Goal: Information Seeking & Learning: Learn about a topic

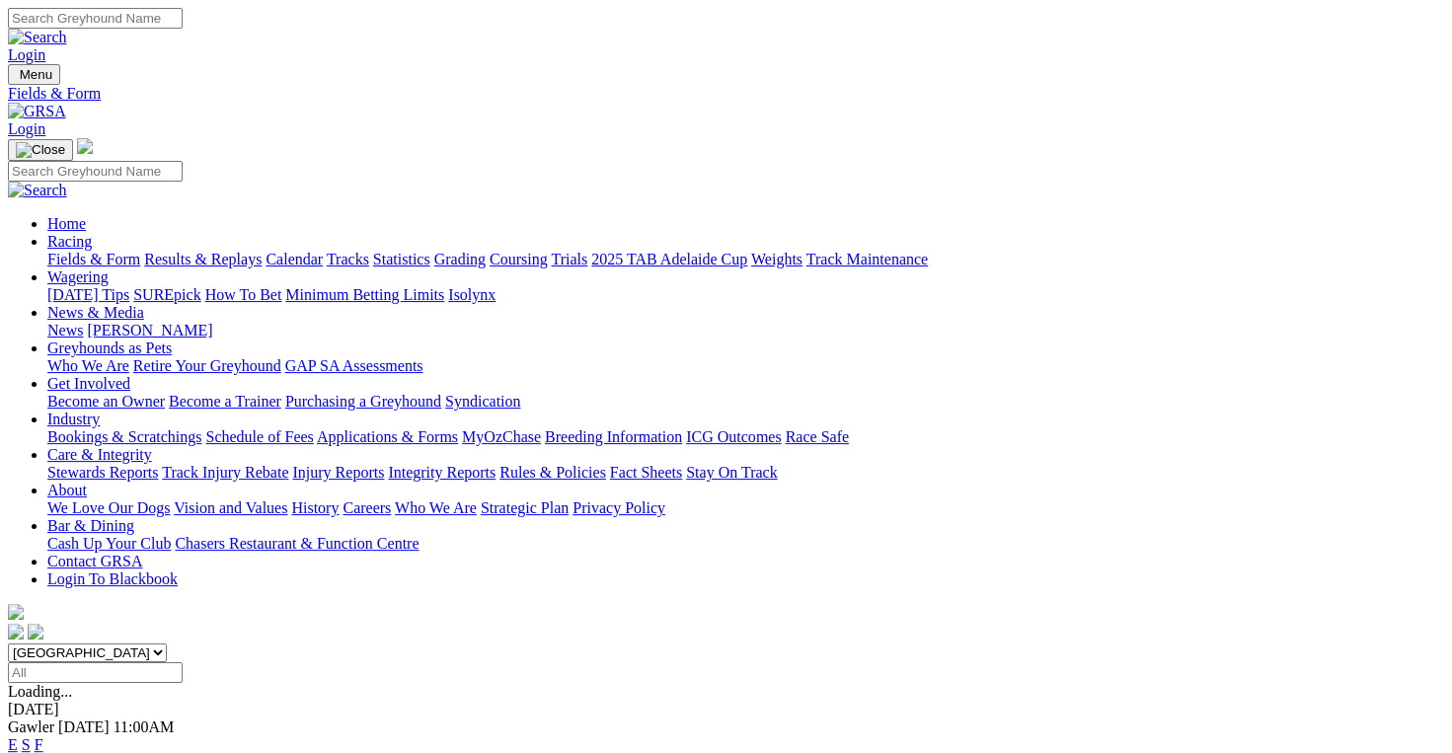
click at [43, 736] on link "F" at bounding box center [39, 744] width 9 height 17
click at [262, 251] on link "Results & Replays" at bounding box center [202, 259] width 117 height 17
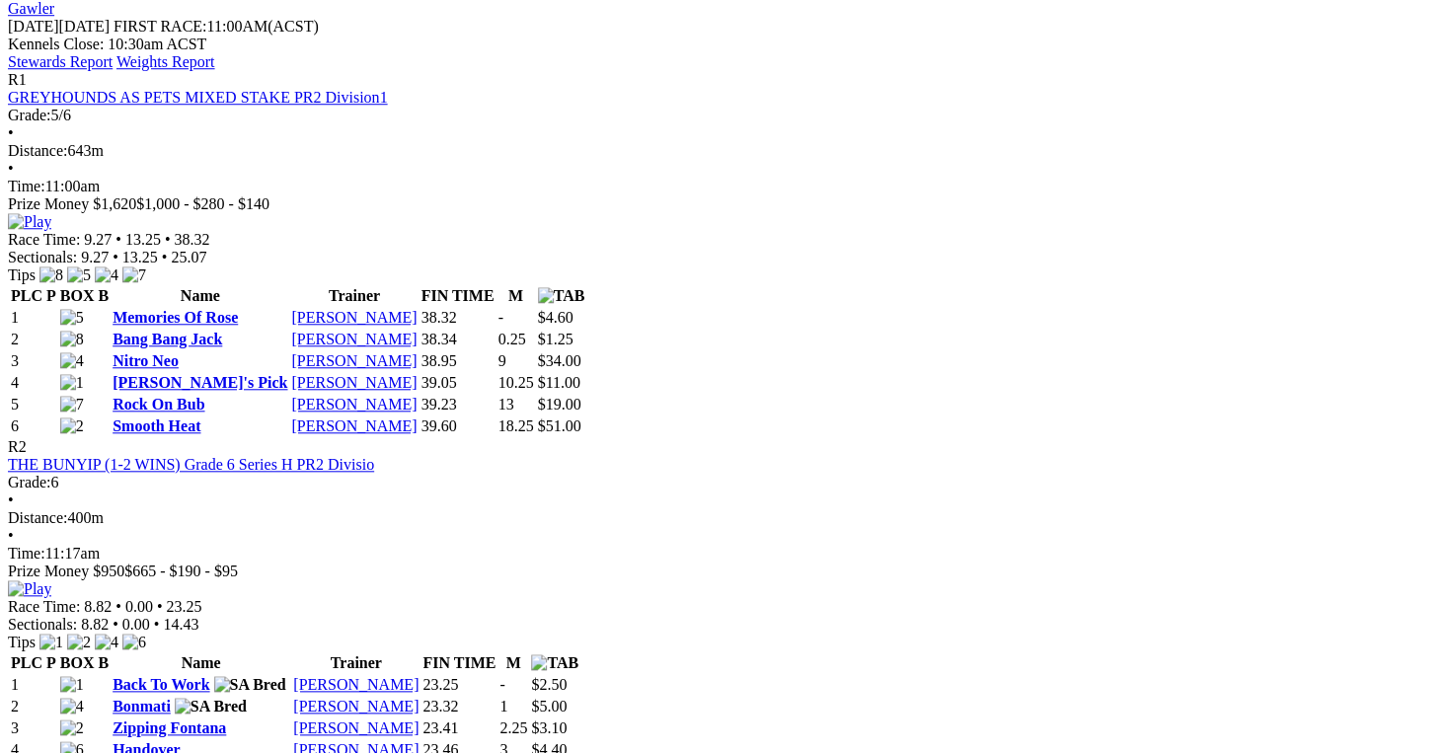
scroll to position [888, 0]
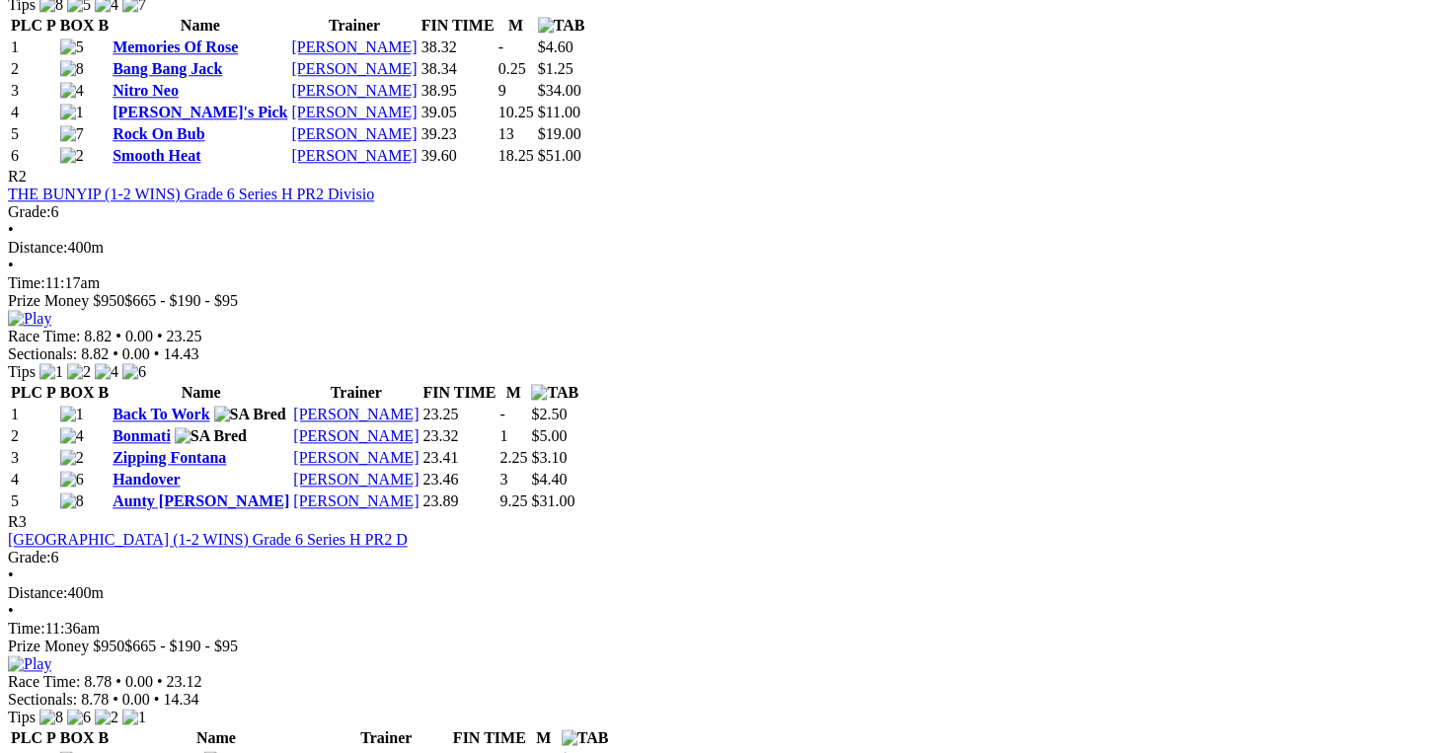
scroll to position [1480, 0]
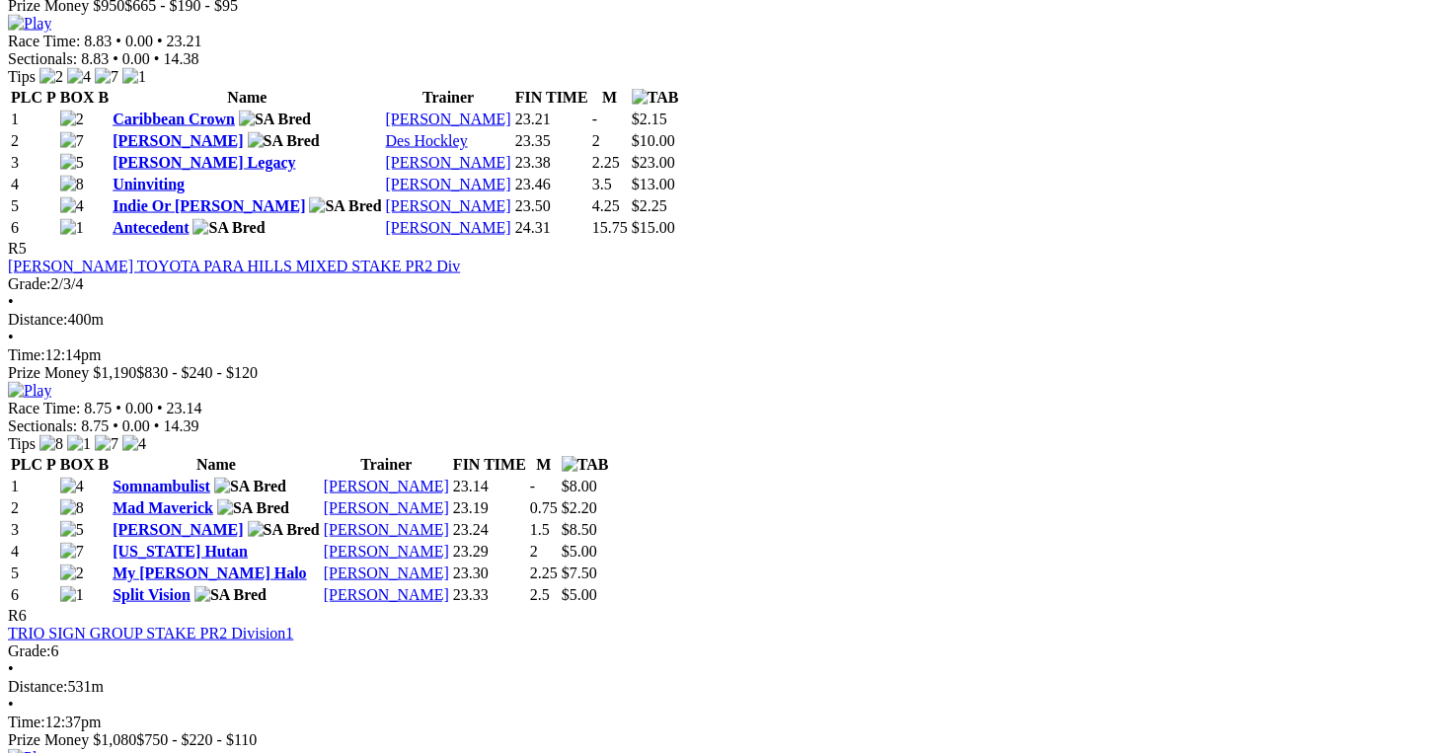
scroll to position [2369, 0]
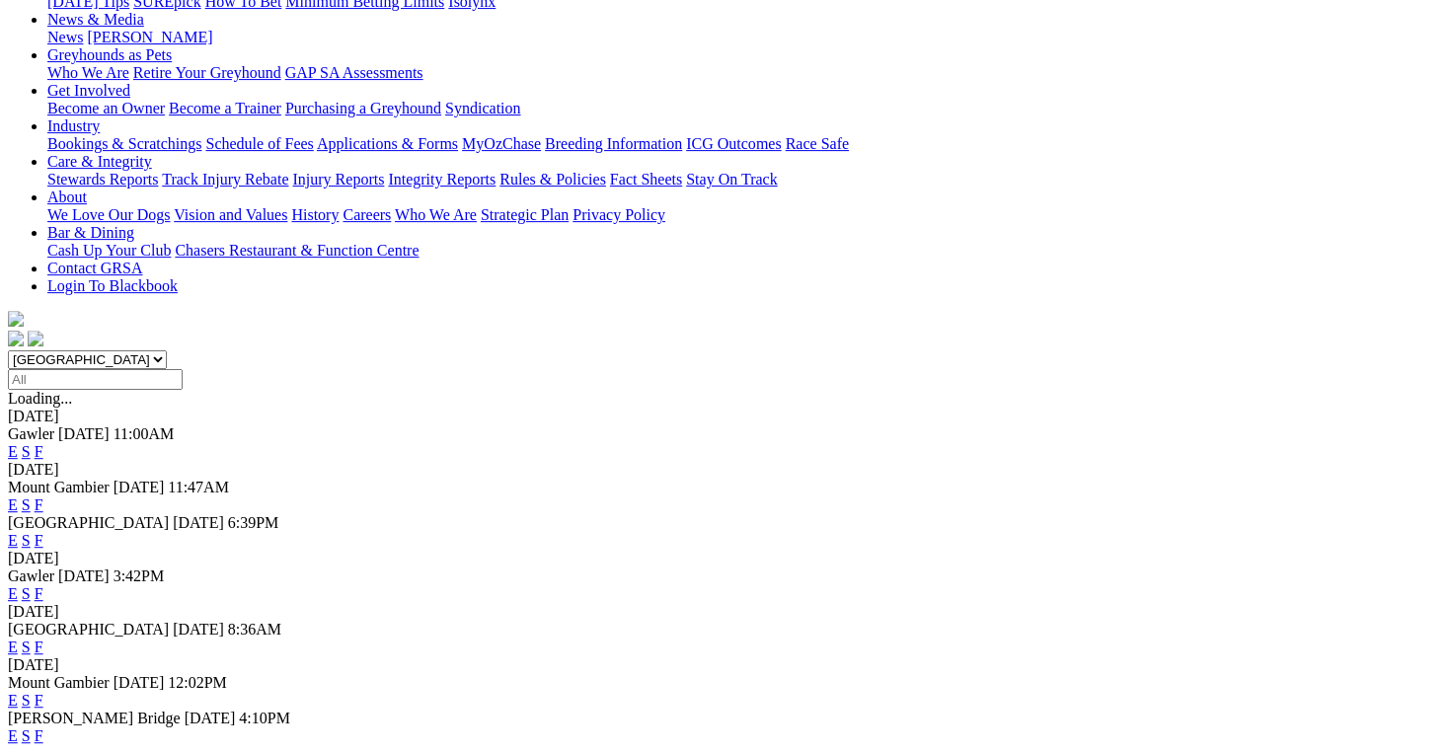
scroll to position [296, 0]
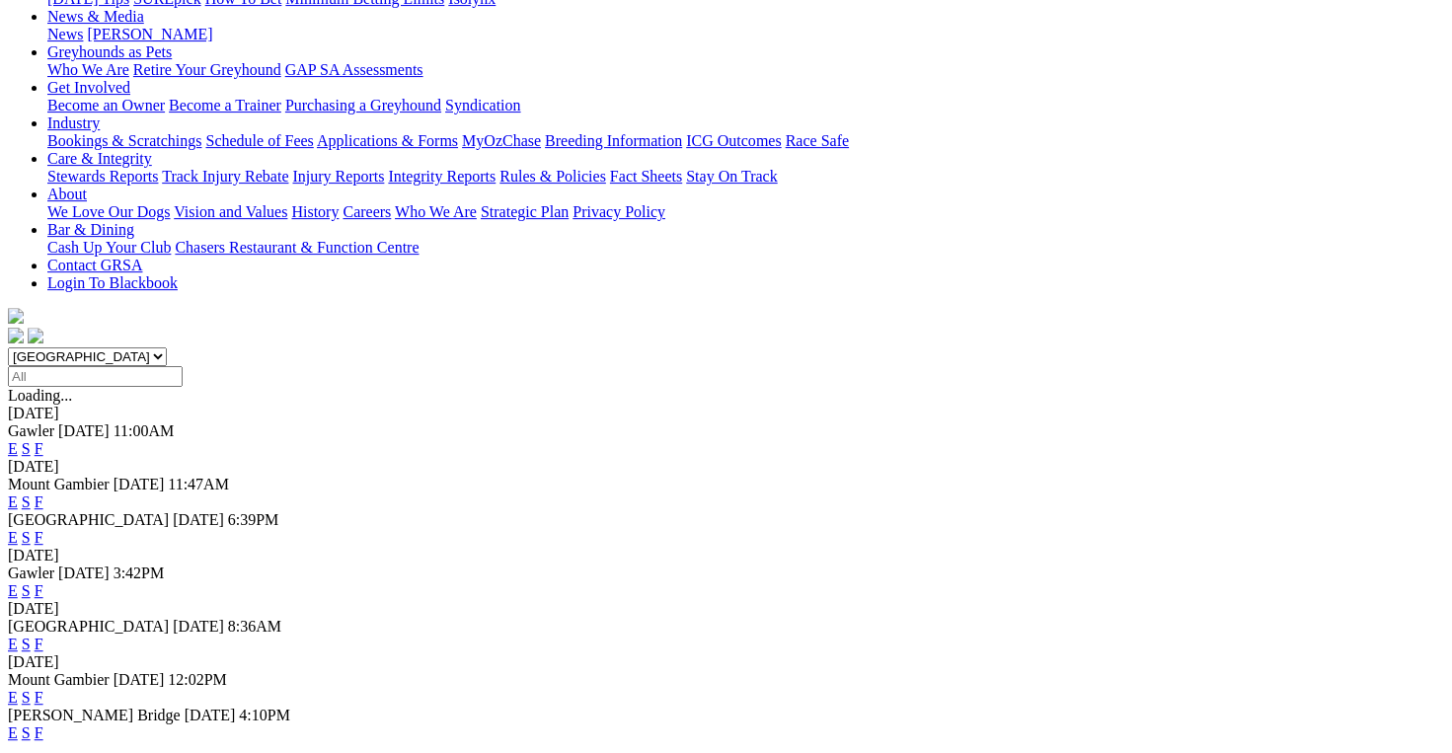
click at [43, 529] on link "F" at bounding box center [39, 537] width 9 height 17
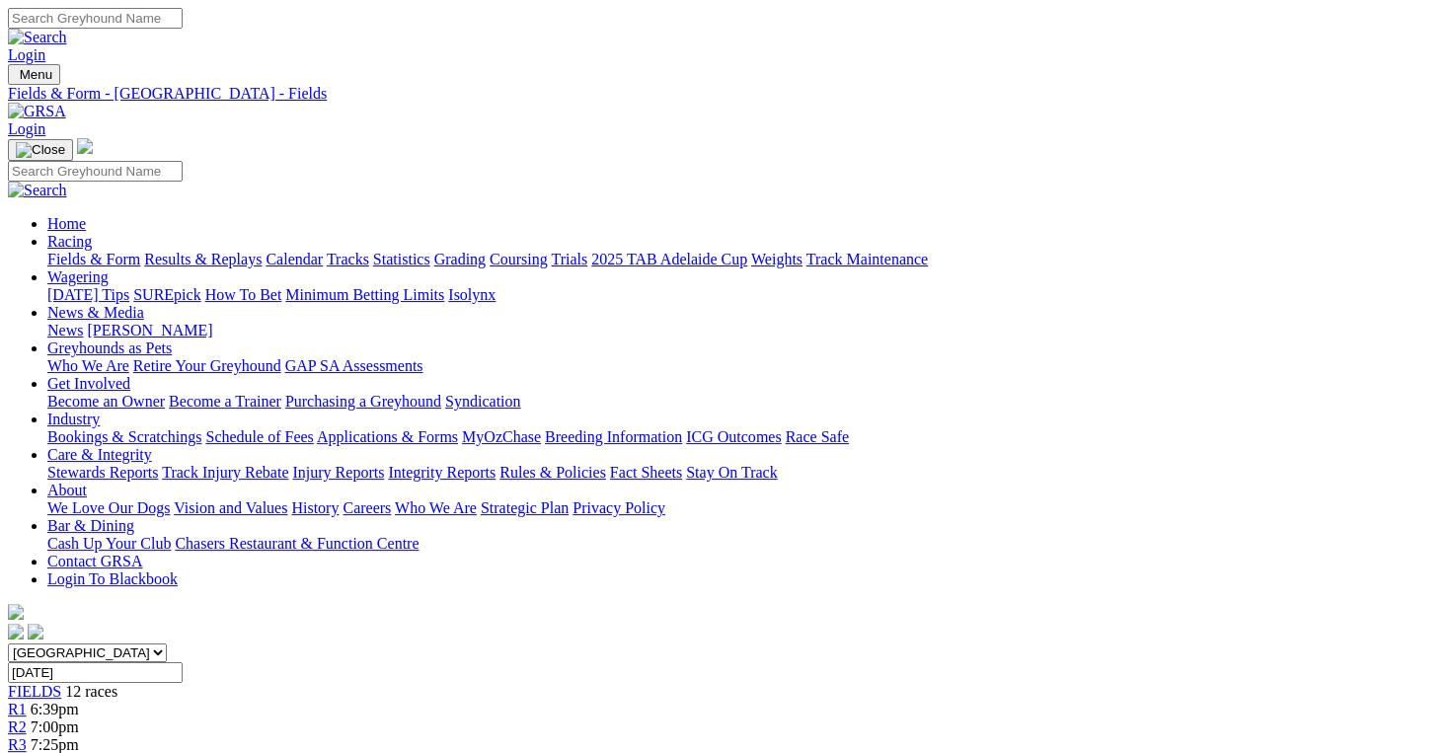
click at [229, 251] on link "Results & Replays" at bounding box center [202, 259] width 117 height 17
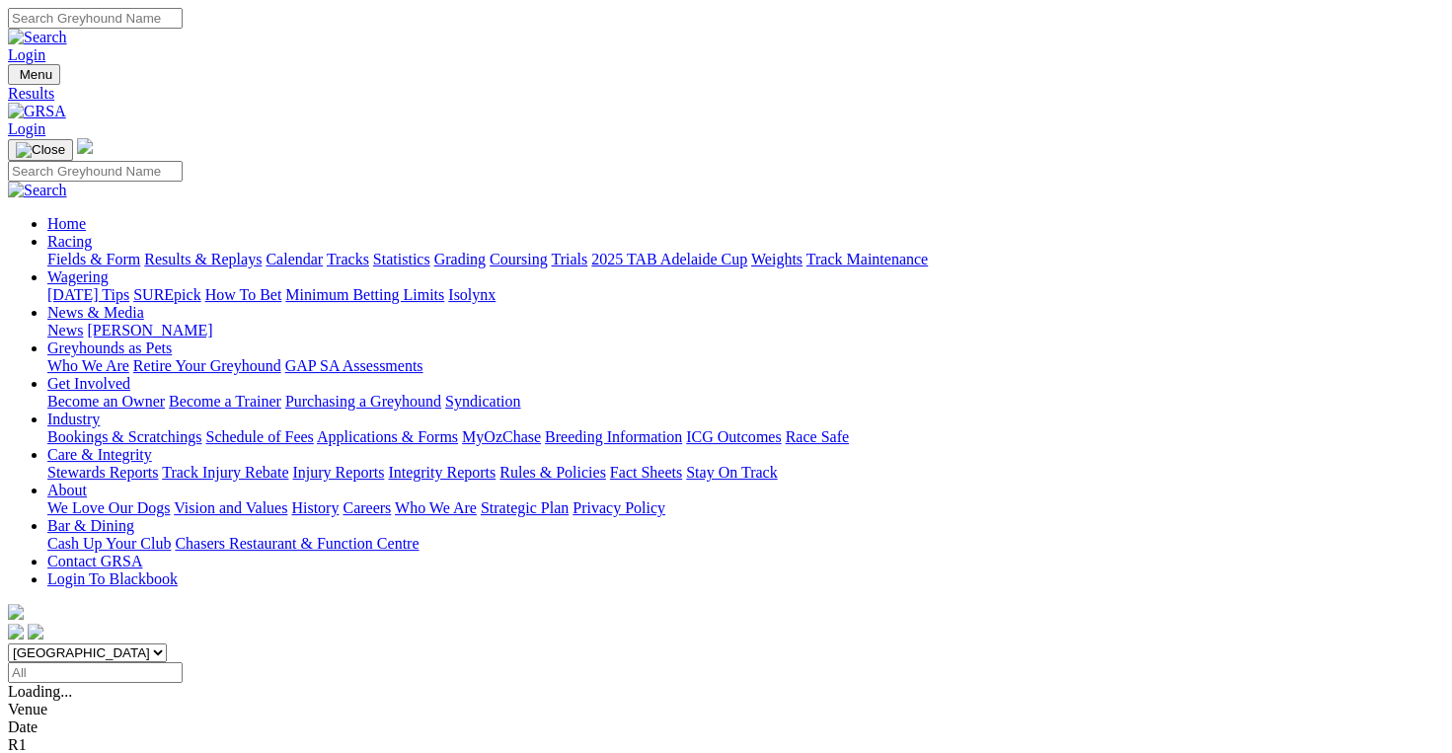
click at [57, 251] on link "Fields & Form" at bounding box center [93, 259] width 93 height 17
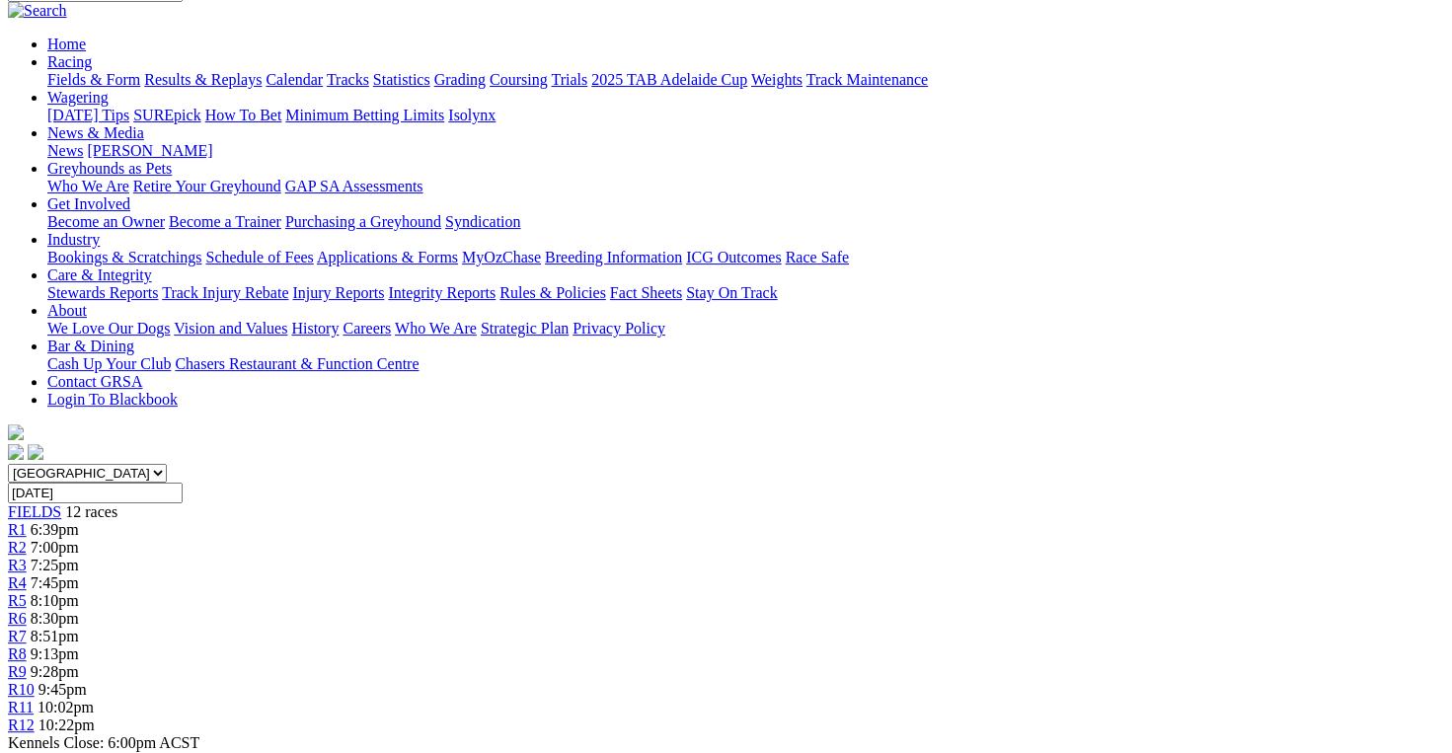
scroll to position [197, 0]
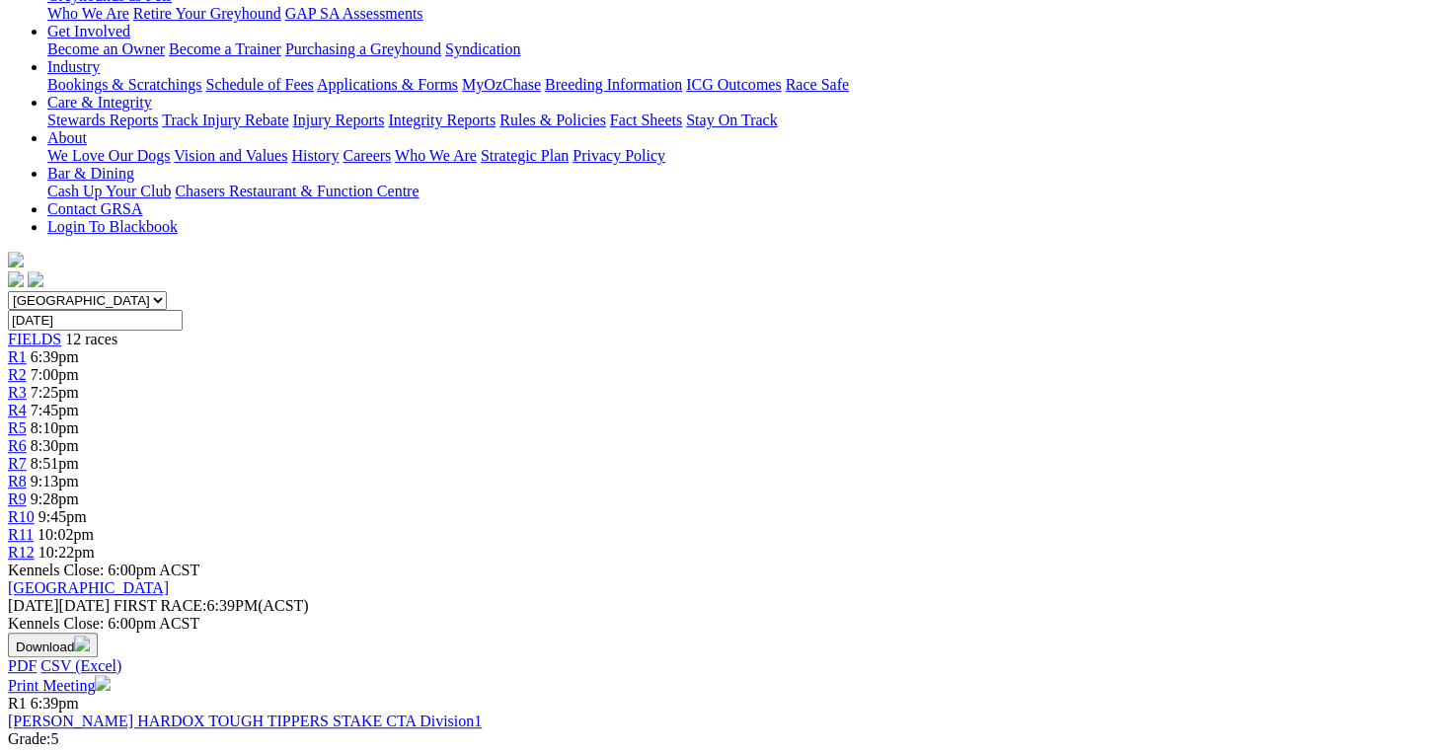
scroll to position [296, 0]
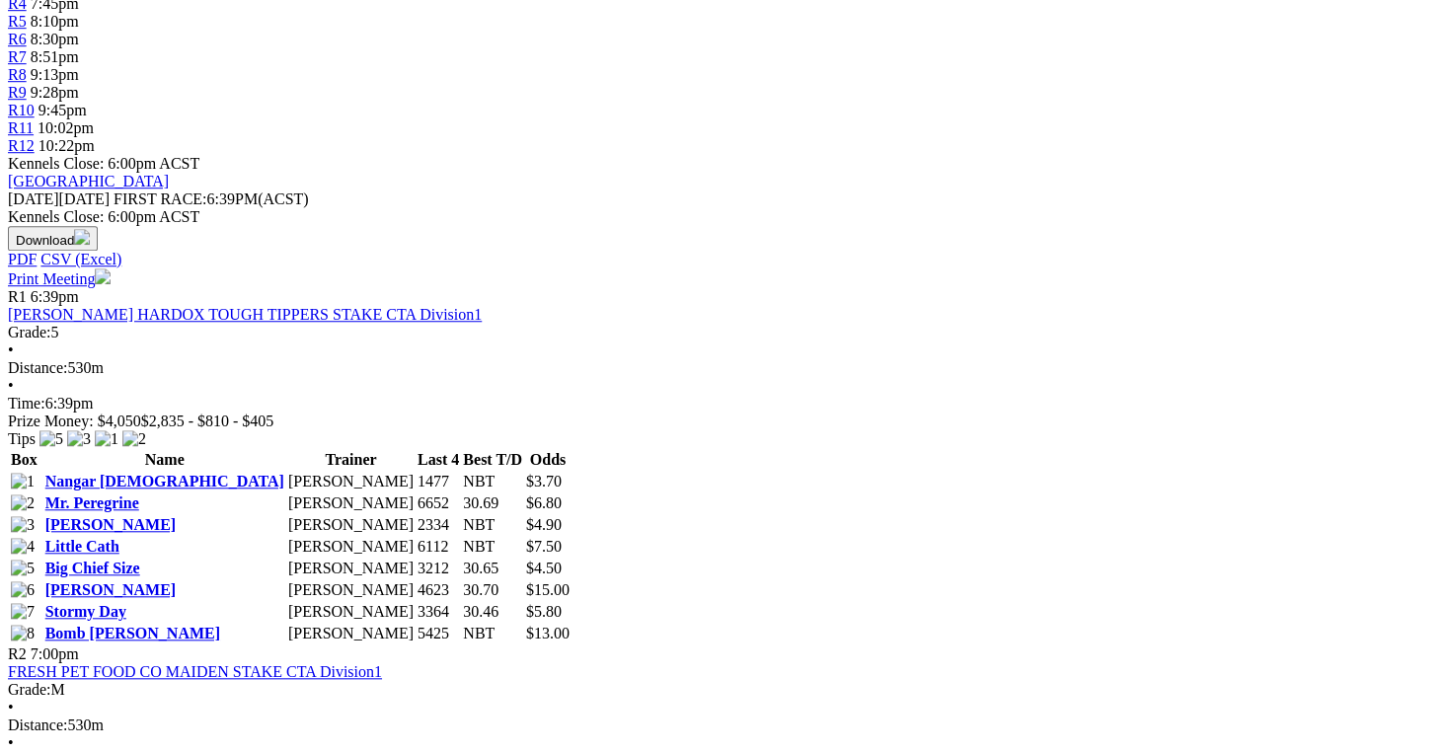
scroll to position [790, 0]
